Goal: Task Accomplishment & Management: Use online tool/utility

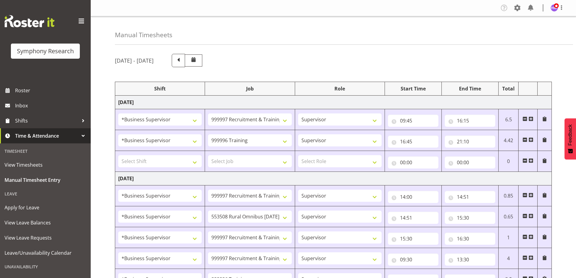
select select "1607"
select select "2379"
select select "1607"
select select "757"
select select "1607"
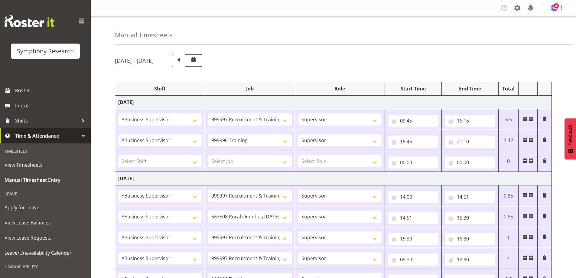
select select "2379"
select select "1607"
select select "10536"
select select "1607"
select select "2379"
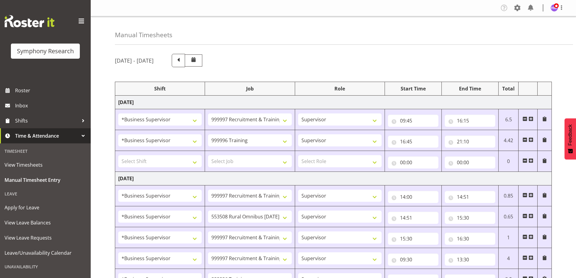
select select "1607"
select select "2379"
select select "1607"
select select "757"
